Goal: Transaction & Acquisition: Purchase product/service

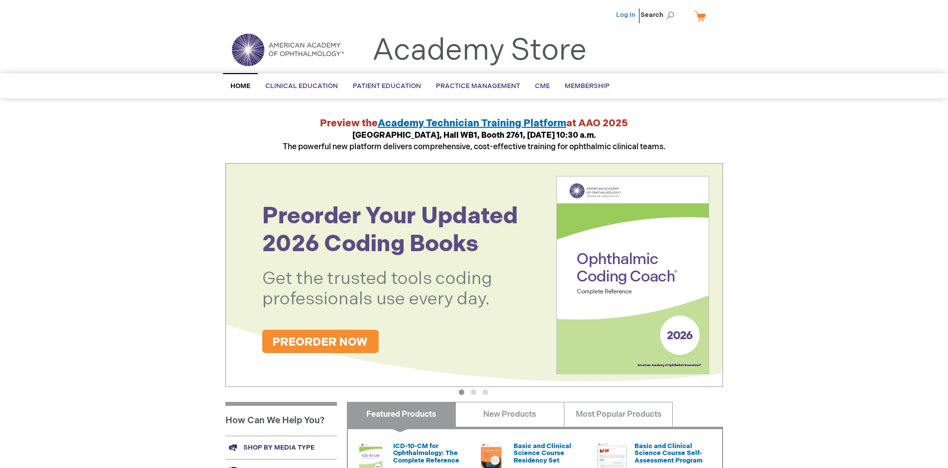
click at [627, 15] on link "Log In" at bounding box center [625, 15] width 19 height 8
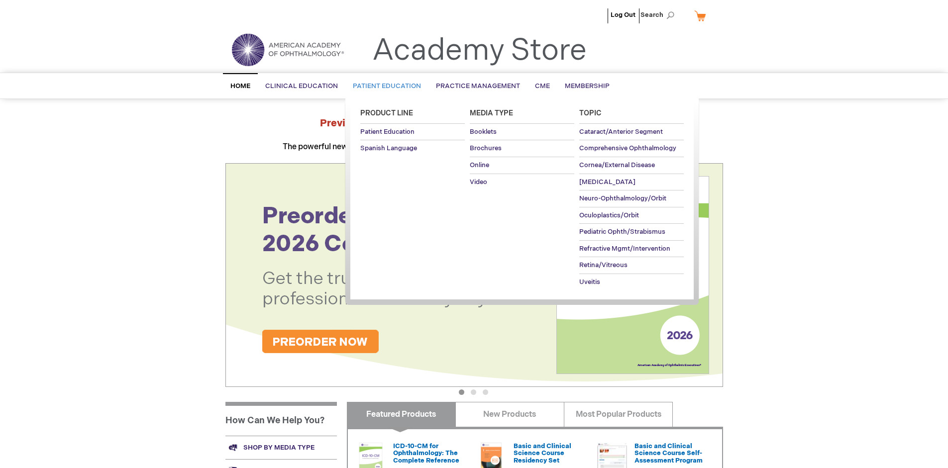
click at [384, 86] on span "Patient Education" at bounding box center [387, 86] width 68 height 8
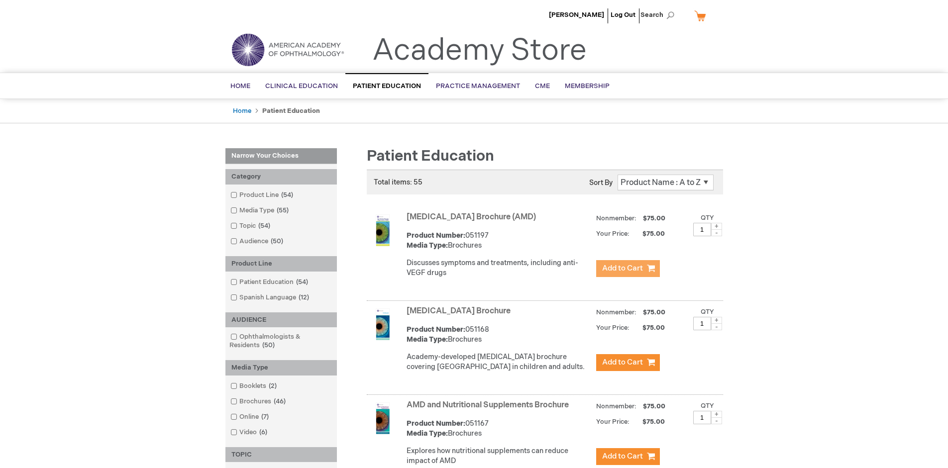
click at [628, 269] on span "Add to Cart" at bounding box center [622, 268] width 41 height 9
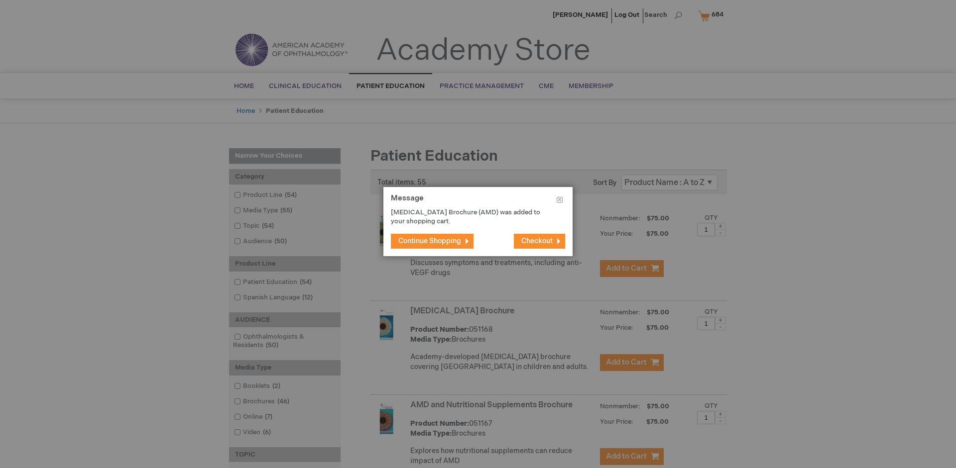
click at [430, 241] on span "Continue Shopping" at bounding box center [429, 241] width 63 height 8
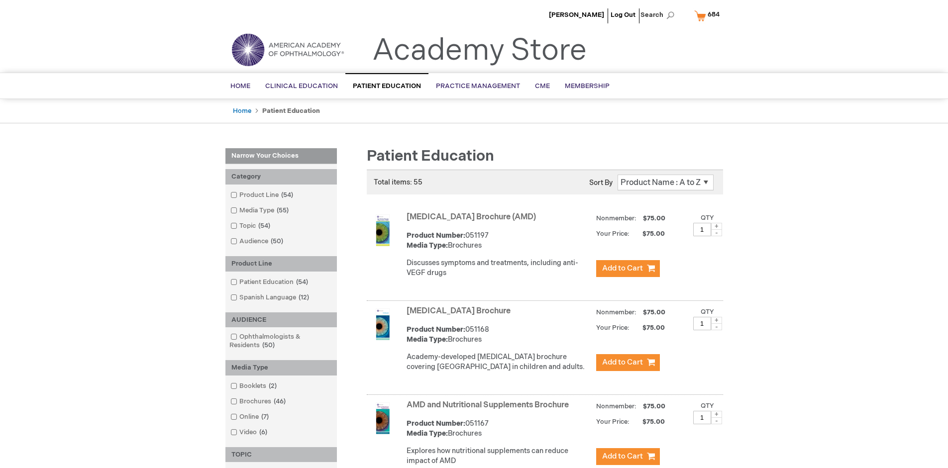
click at [490, 410] on link "AMD and Nutritional Supplements Brochure" at bounding box center [488, 405] width 162 height 9
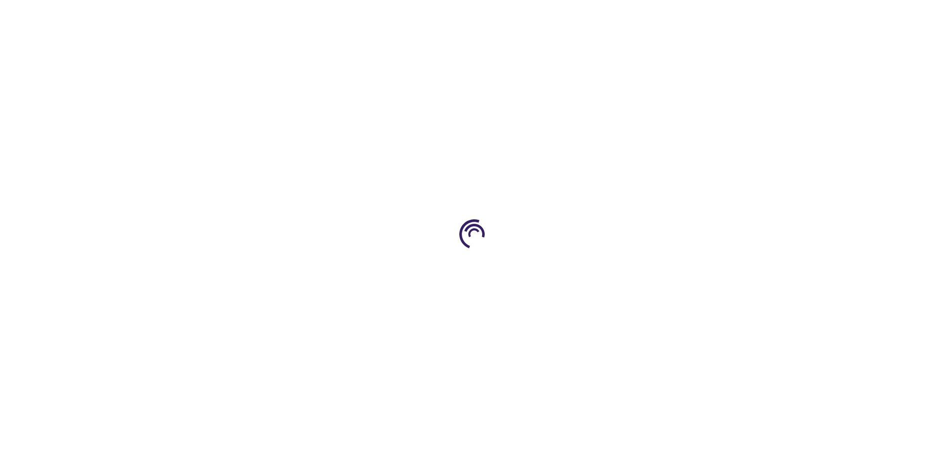
type input "1"
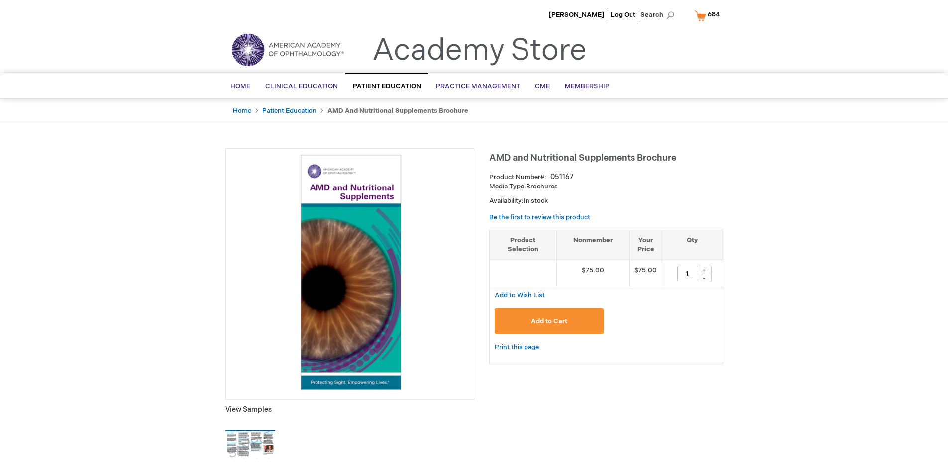
click at [549, 321] on span "Add to Cart" at bounding box center [549, 322] width 36 height 8
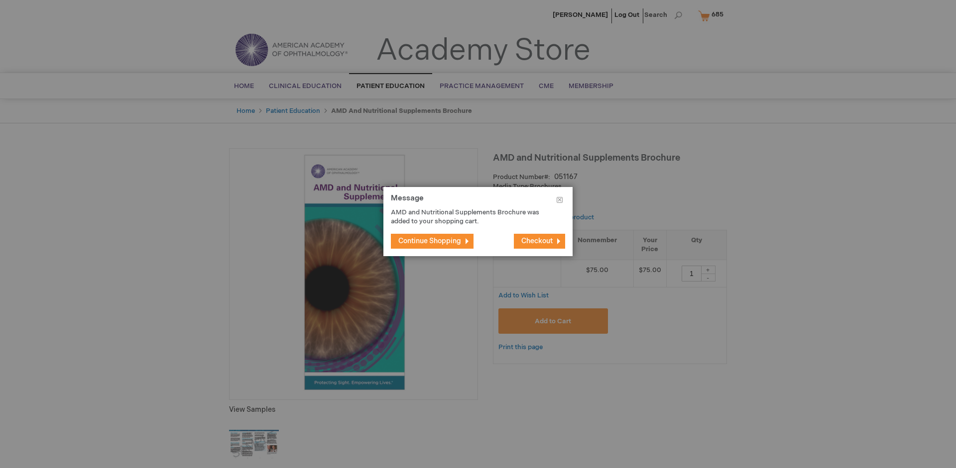
click at [430, 241] on span "Continue Shopping" at bounding box center [429, 241] width 63 height 8
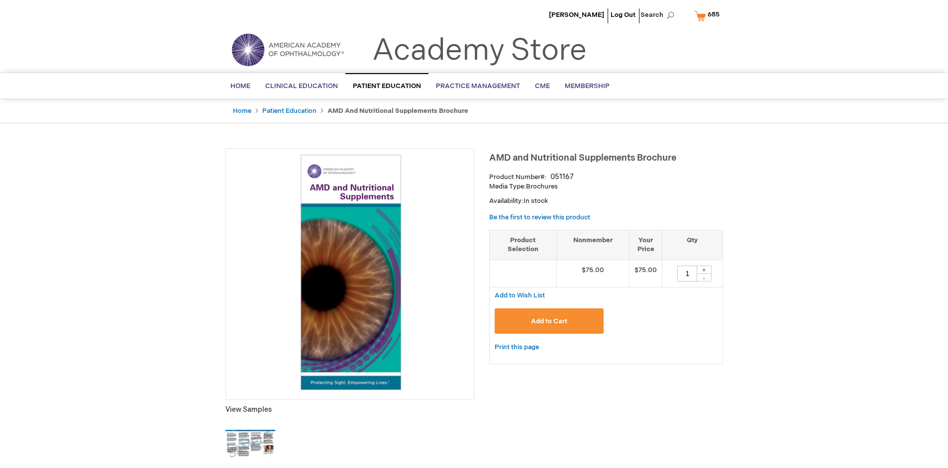
click at [709, 15] on span "685" at bounding box center [714, 14] width 12 height 8
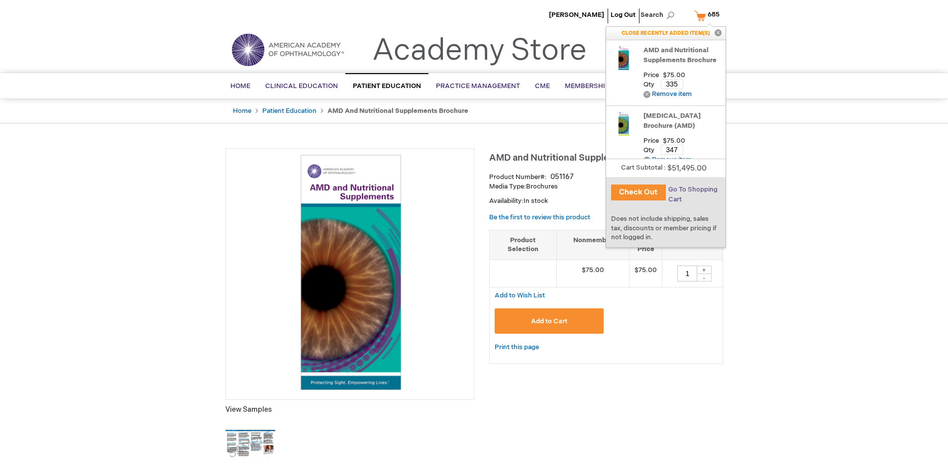
click at [693, 190] on span "Go To Shopping Cart" at bounding box center [693, 195] width 49 height 18
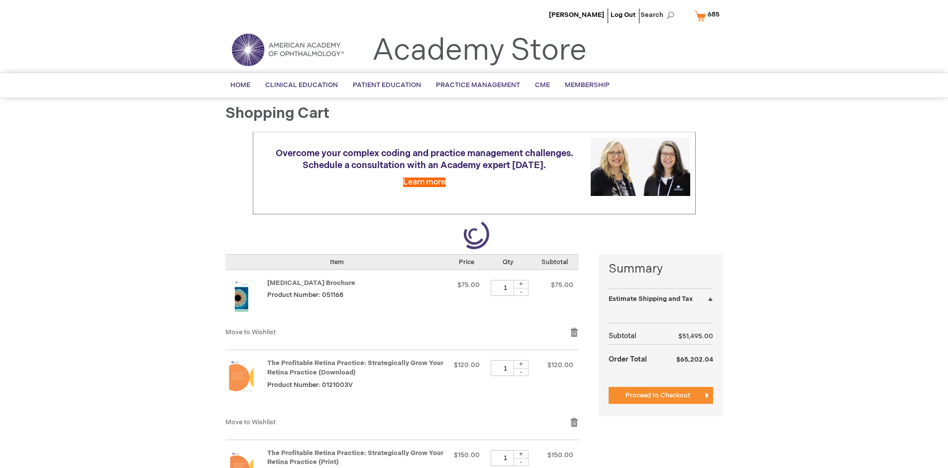
select select "US"
select select "41"
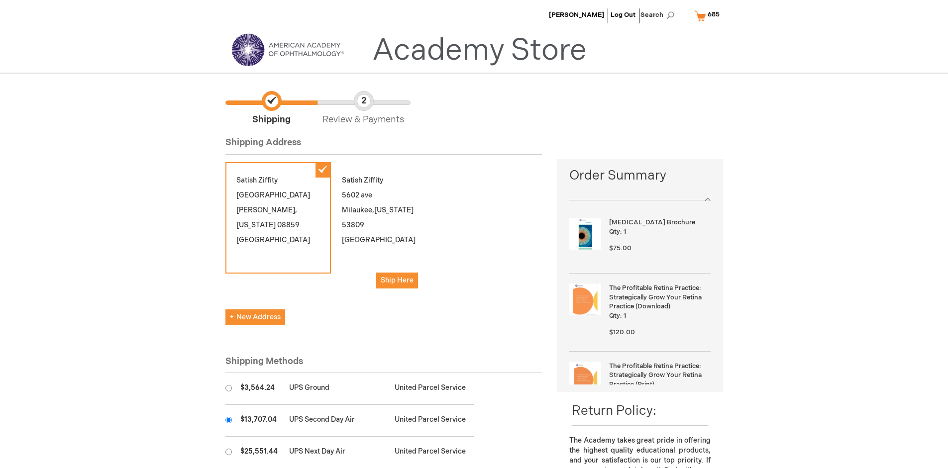
click at [229, 420] on input "radio" at bounding box center [229, 420] width 6 height 6
